Goal: Task Accomplishment & Management: Manage account settings

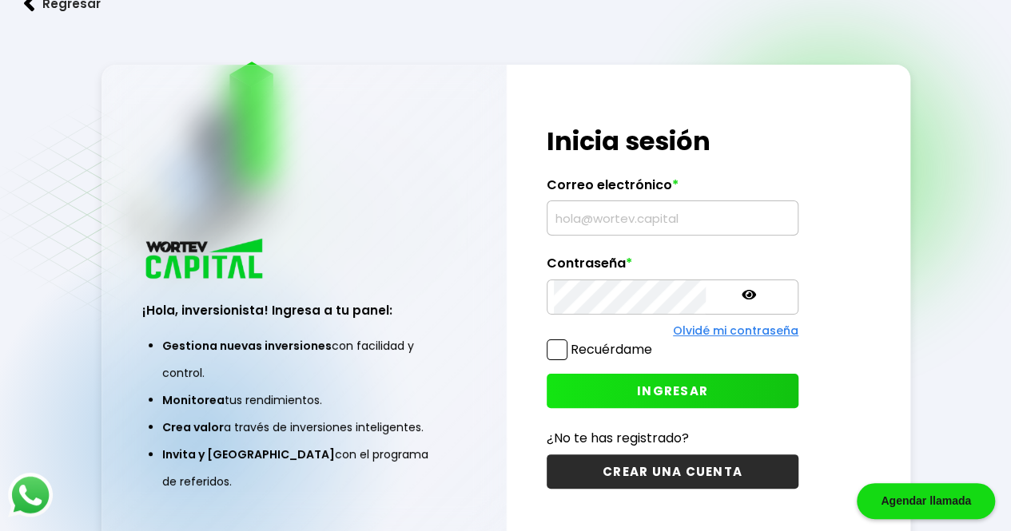
click at [641, 229] on input "text" at bounding box center [672, 218] width 237 height 34
click at [638, 232] on input "text" at bounding box center [672, 218] width 237 height 34
type input "m"
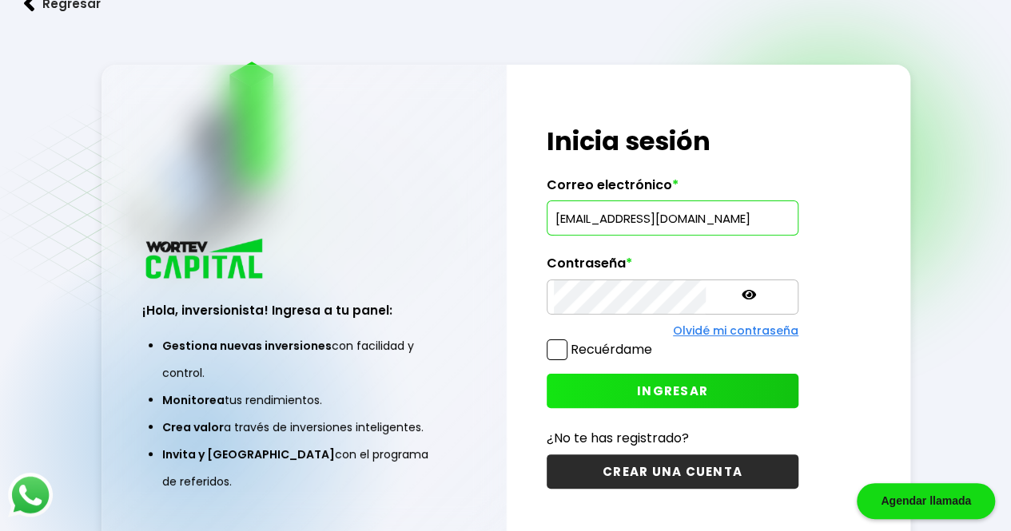
type input "[EMAIL_ADDRESS][DOMAIN_NAME]"
click at [613, 380] on button "INGRESAR" at bounding box center [672, 391] width 252 height 34
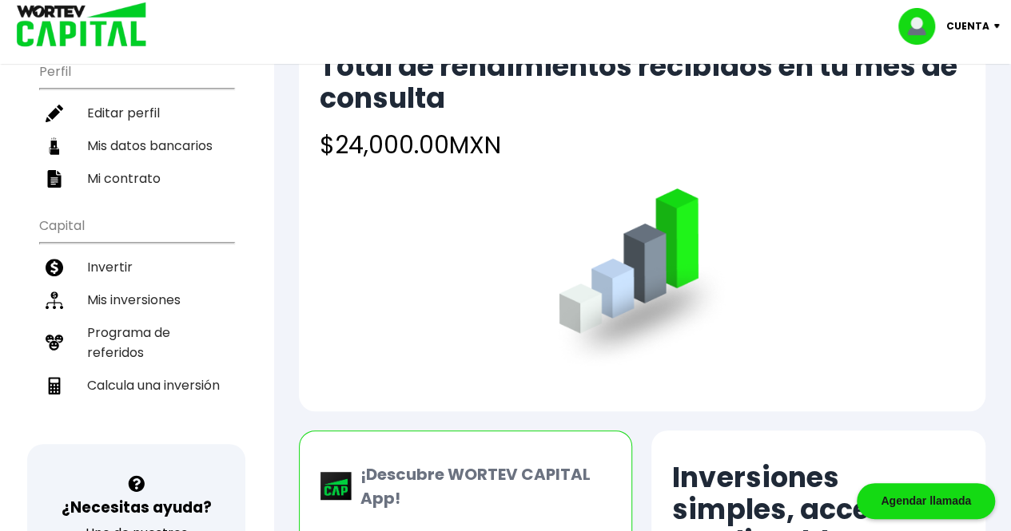
scroll to position [186, 0]
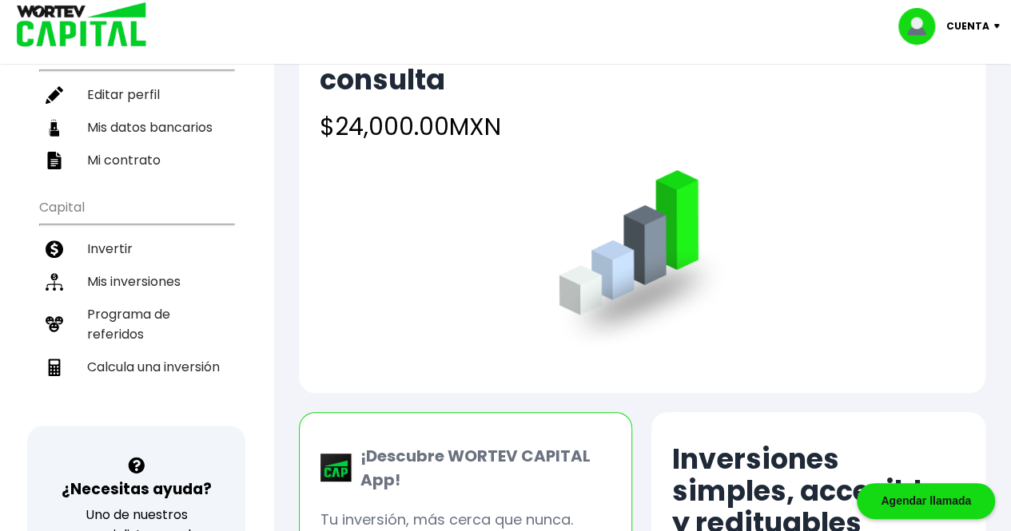
click at [118, 239] on li "Invertir" at bounding box center [136, 248] width 194 height 33
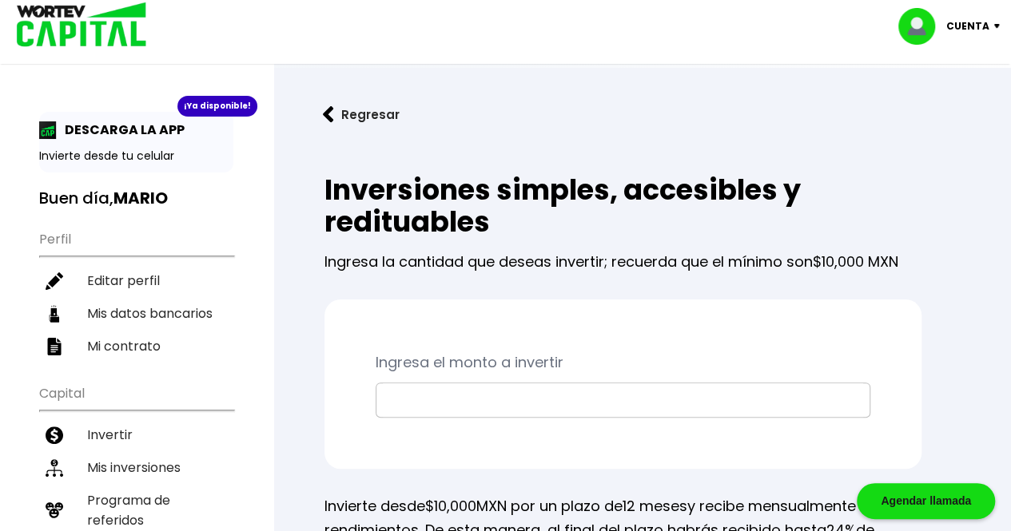
click at [353, 104] on button "Regresar" at bounding box center [361, 114] width 125 height 42
